Goal: Task Accomplishment & Management: Use online tool/utility

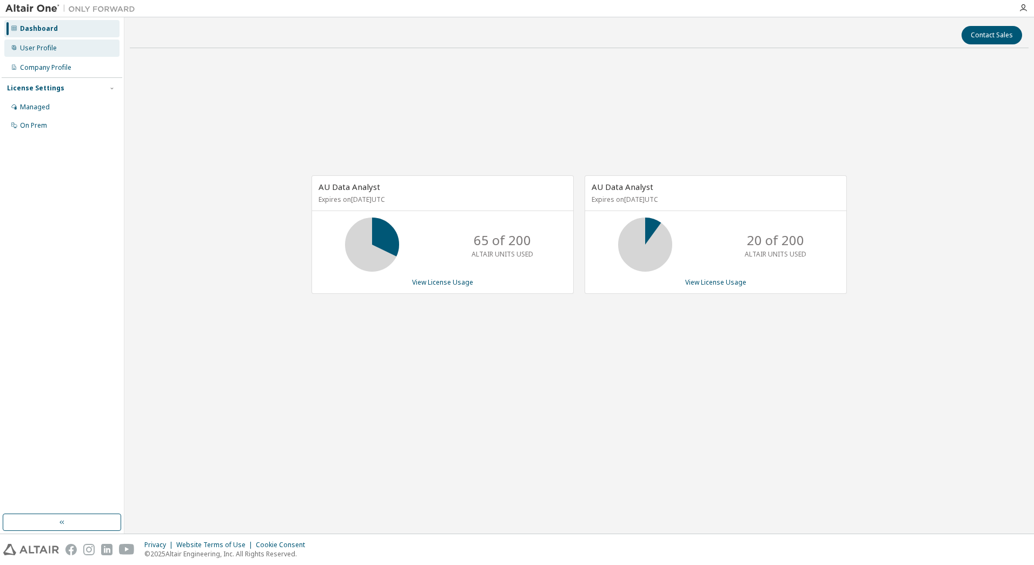
click at [31, 55] on div "User Profile" at bounding box center [61, 47] width 115 height 17
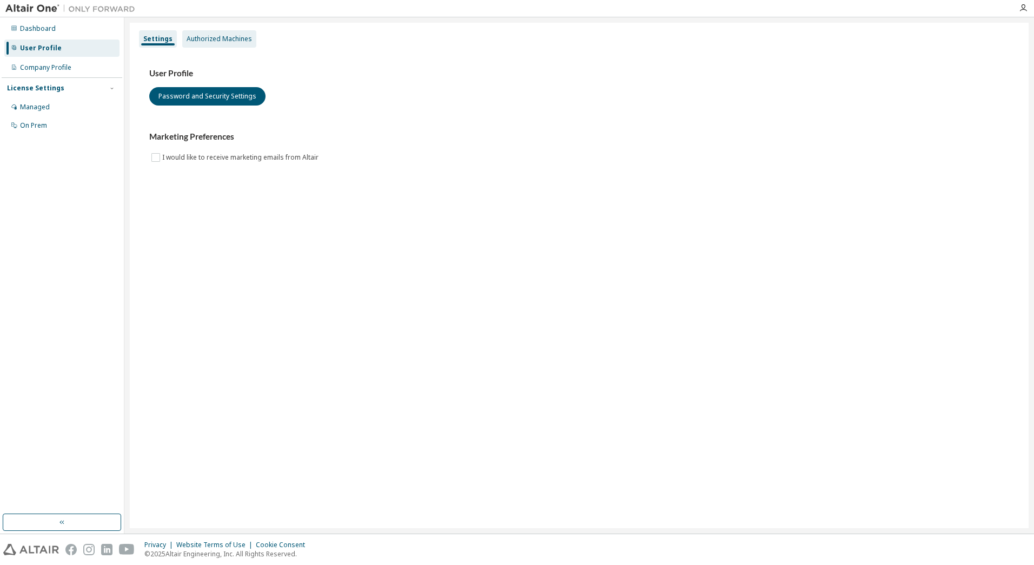
click at [205, 39] on div "Authorized Machines" at bounding box center [219, 39] width 65 height 9
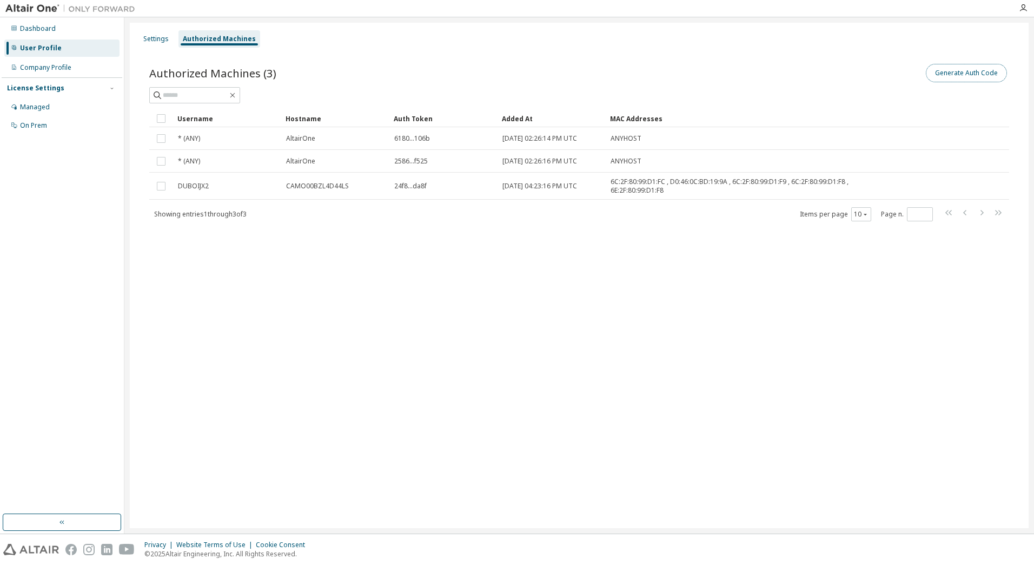
click at [961, 71] on button "Generate Auth Code" at bounding box center [966, 73] width 81 height 18
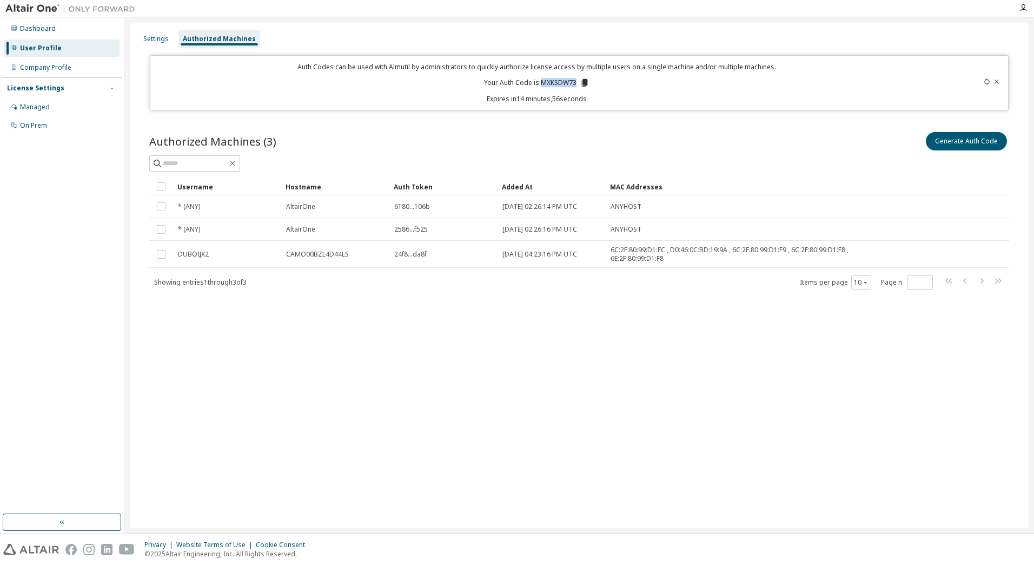
drag, startPoint x: 576, startPoint y: 82, endPoint x: 542, endPoint y: 84, distance: 33.6
click at [542, 84] on p "Your Auth Code is: MXKSDW73" at bounding box center [536, 83] width 105 height 10
drag, startPoint x: 542, startPoint y: 84, endPoint x: 582, endPoint y: 84, distance: 40.0
click at [582, 84] on icon at bounding box center [585, 83] width 10 height 10
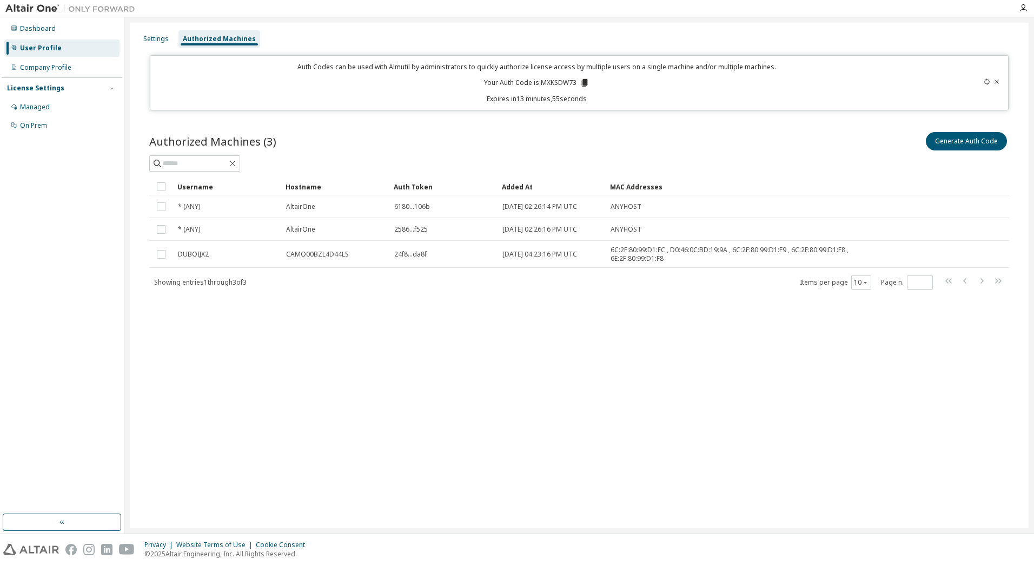
click at [996, 82] on icon at bounding box center [997, 81] width 6 height 6
